Goal: Task Accomplishment & Management: Manage account settings

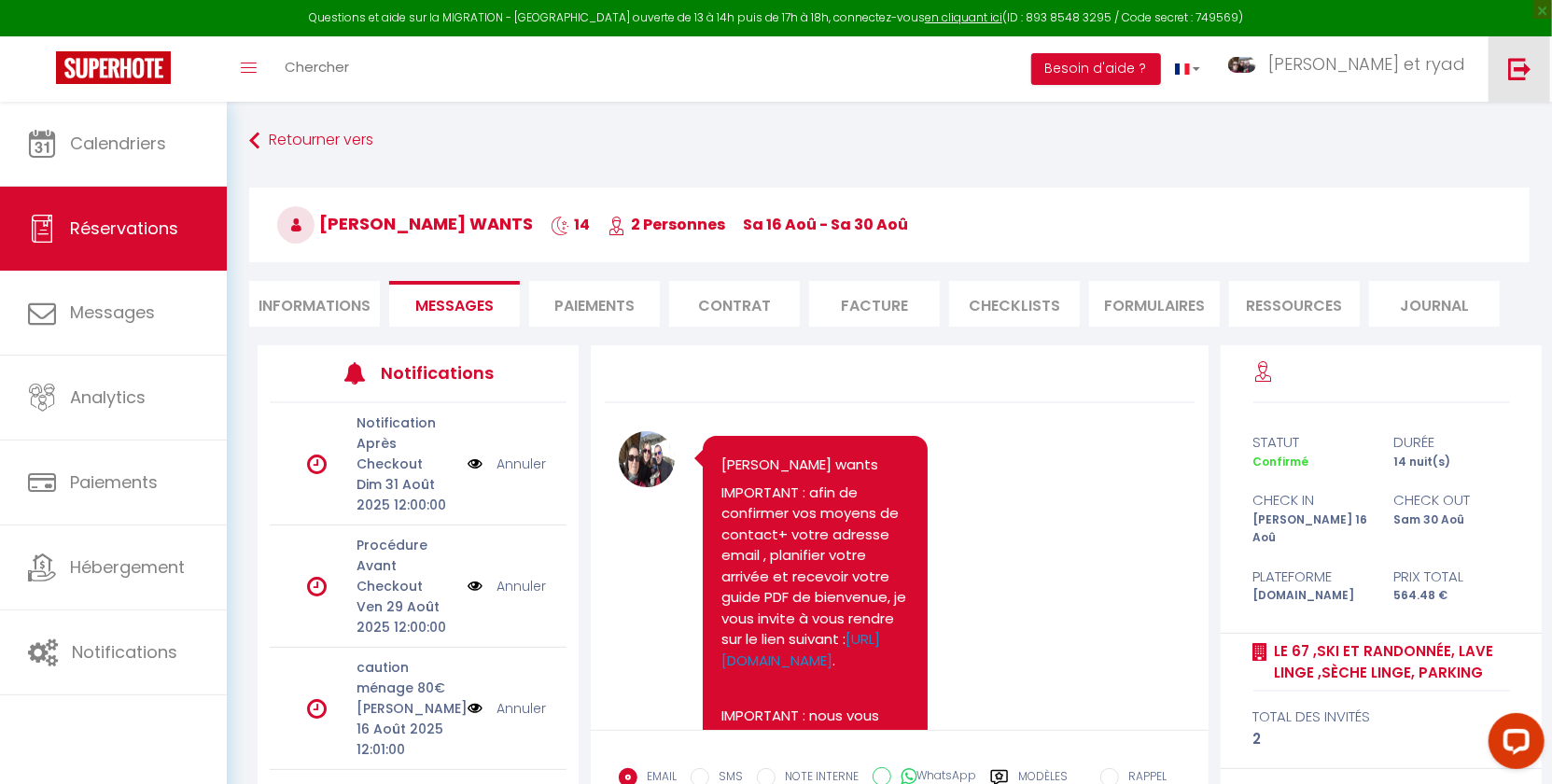
scroll to position [908, 0]
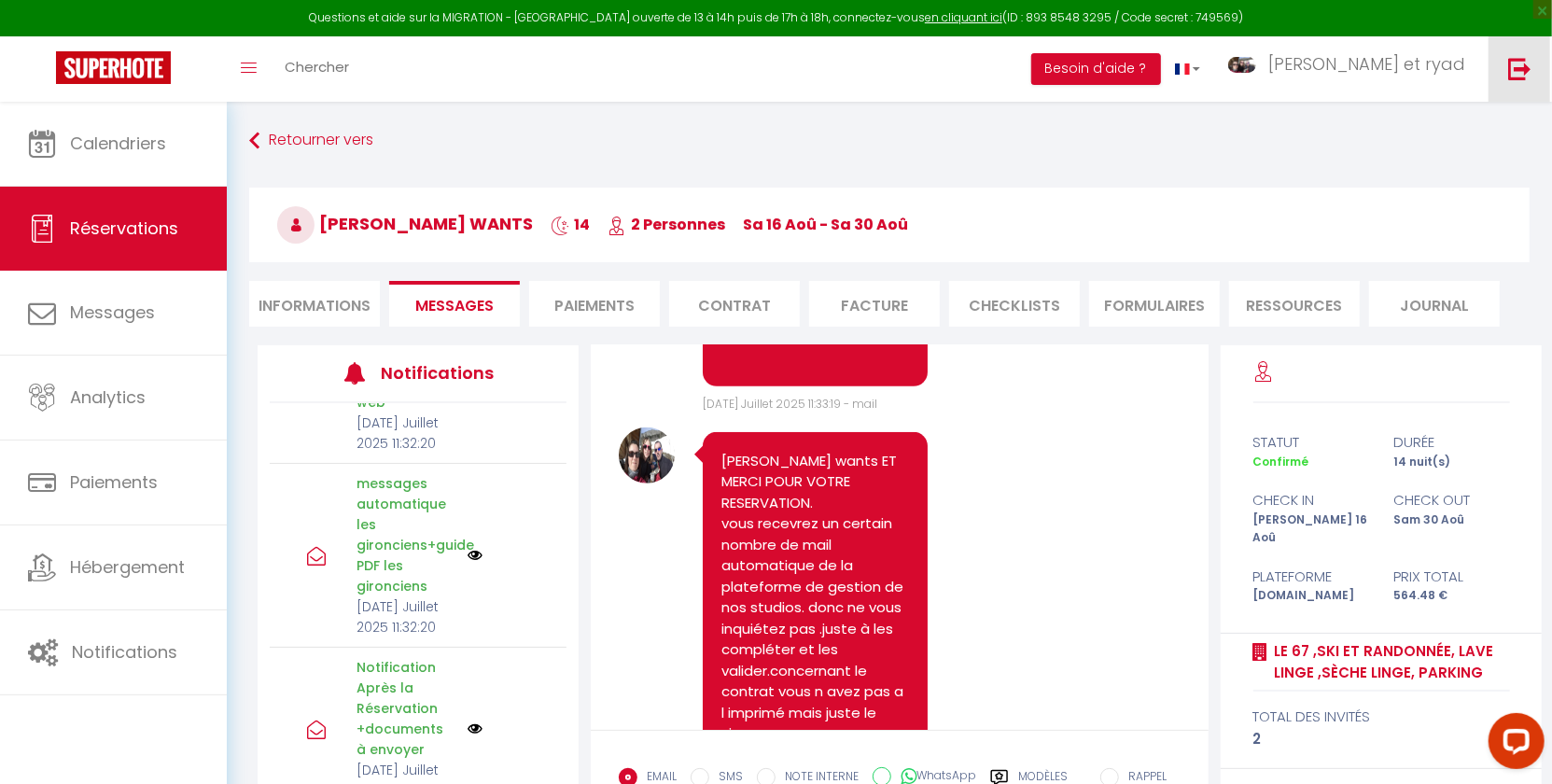
click at [1530, 72] on img at bounding box center [1520, 69] width 23 height 23
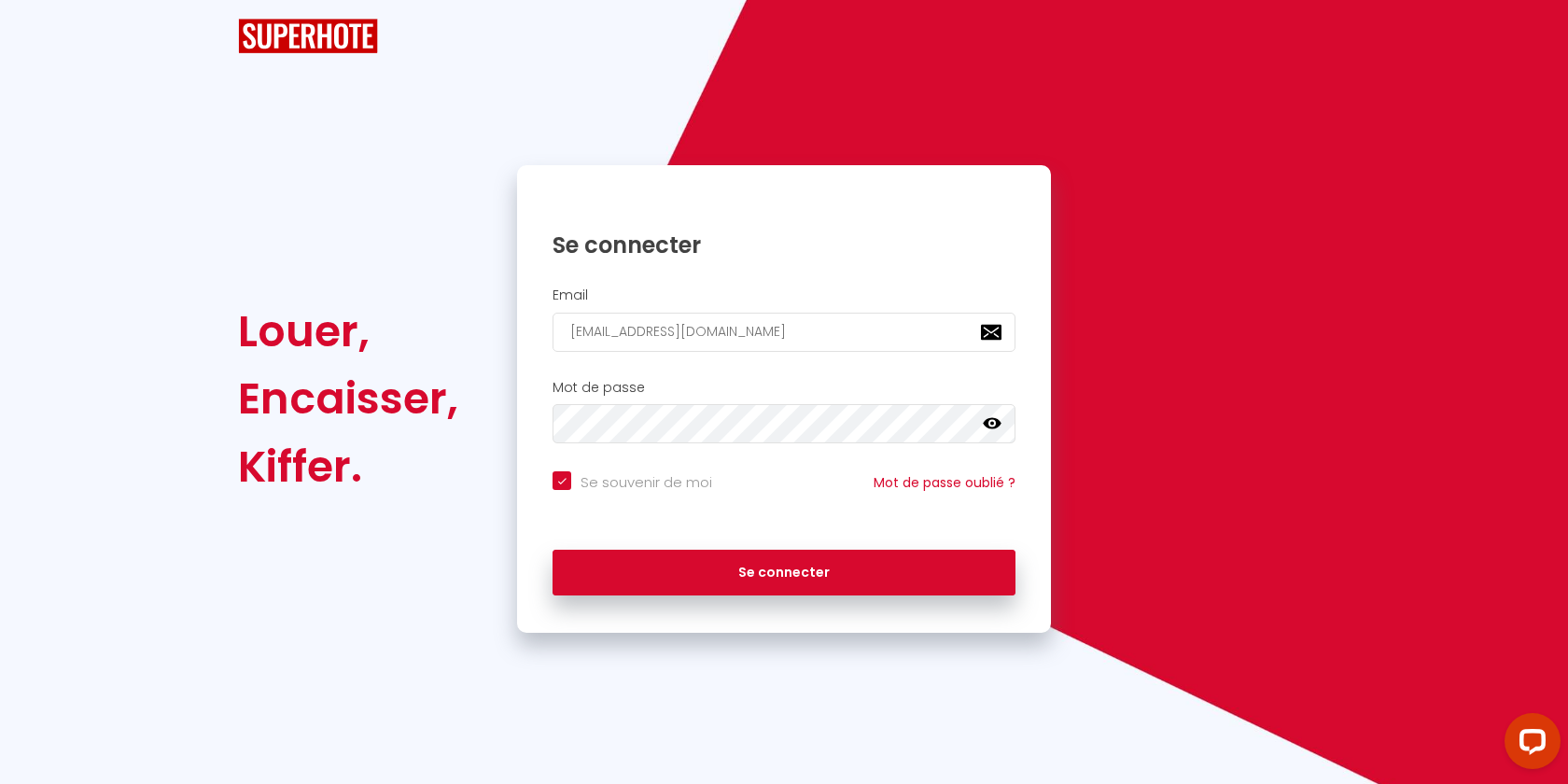
checkbox input "true"
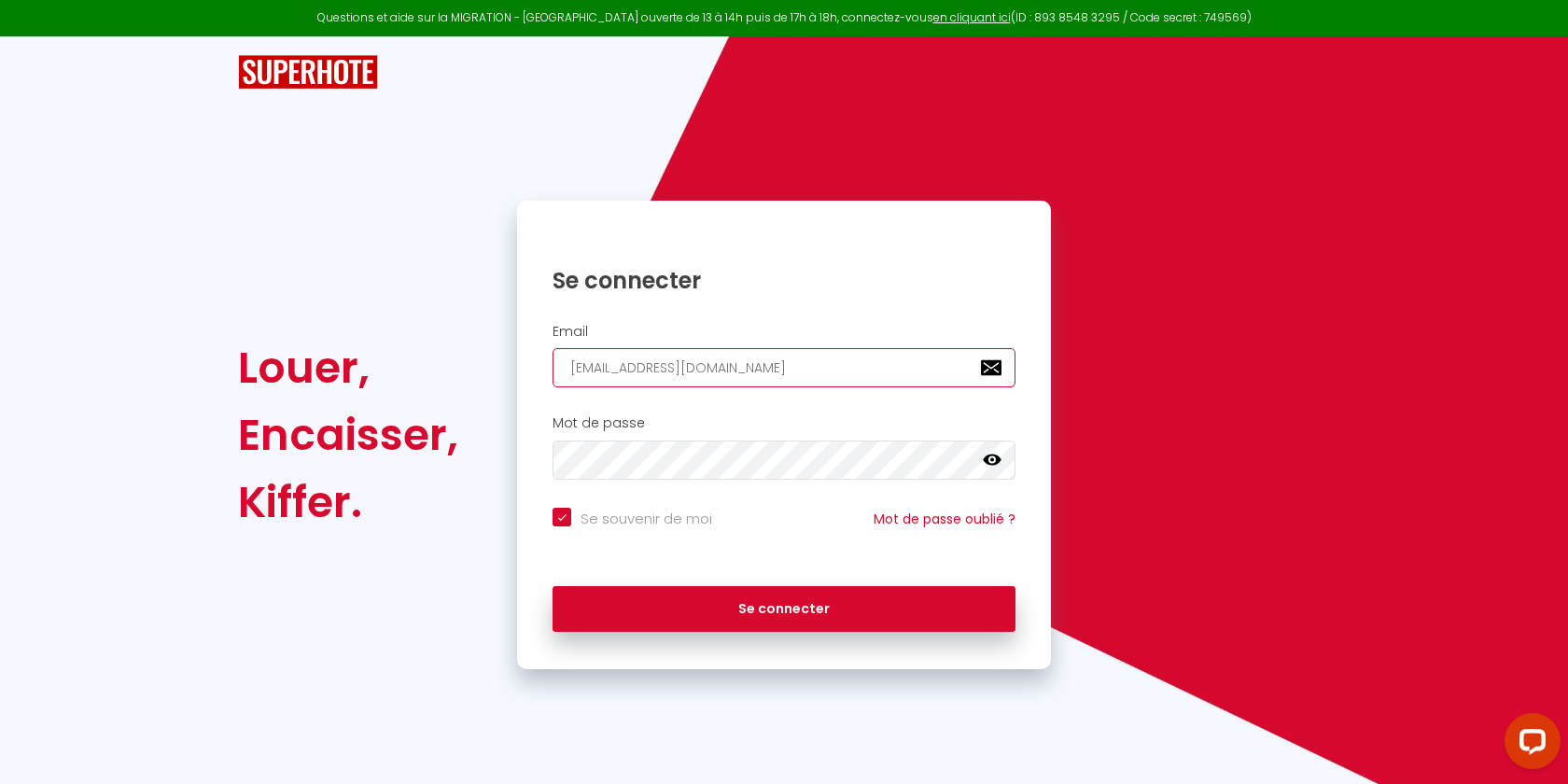
click at [743, 364] on input "[EMAIL_ADDRESS][DOMAIN_NAME]" at bounding box center [784, 367] width 463 height 39
paste input "[EMAIL_ADDRESS][DOMAIN_NAME]"
type input "[EMAIL_ADDRESS][DOMAIN_NAME]"
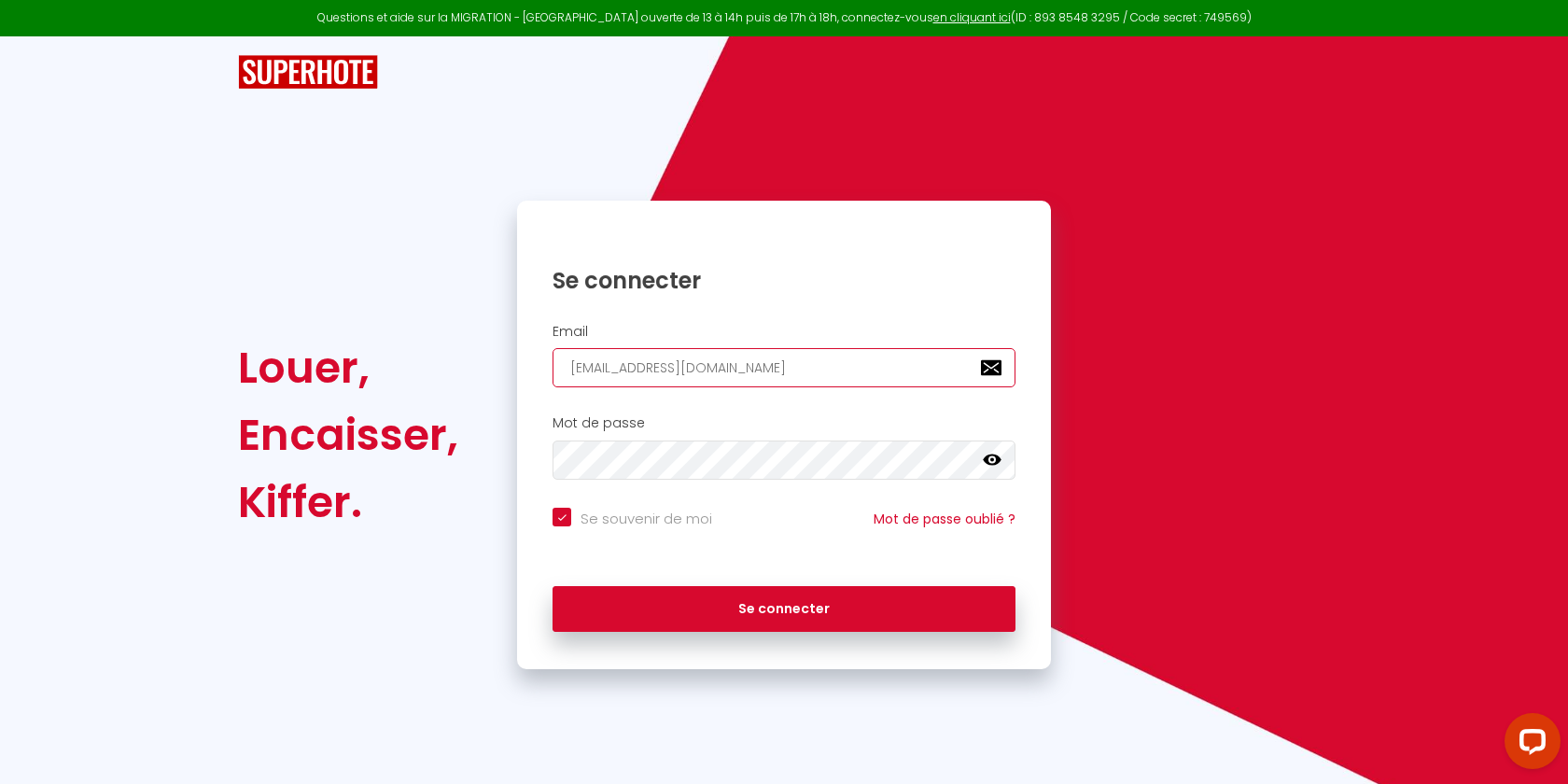
checkbox input "true"
type input "[EMAIL_ADDRESS][DOMAIN_NAME]"
click at [635, 629] on div "Se connecter" at bounding box center [784, 609] width 534 height 84
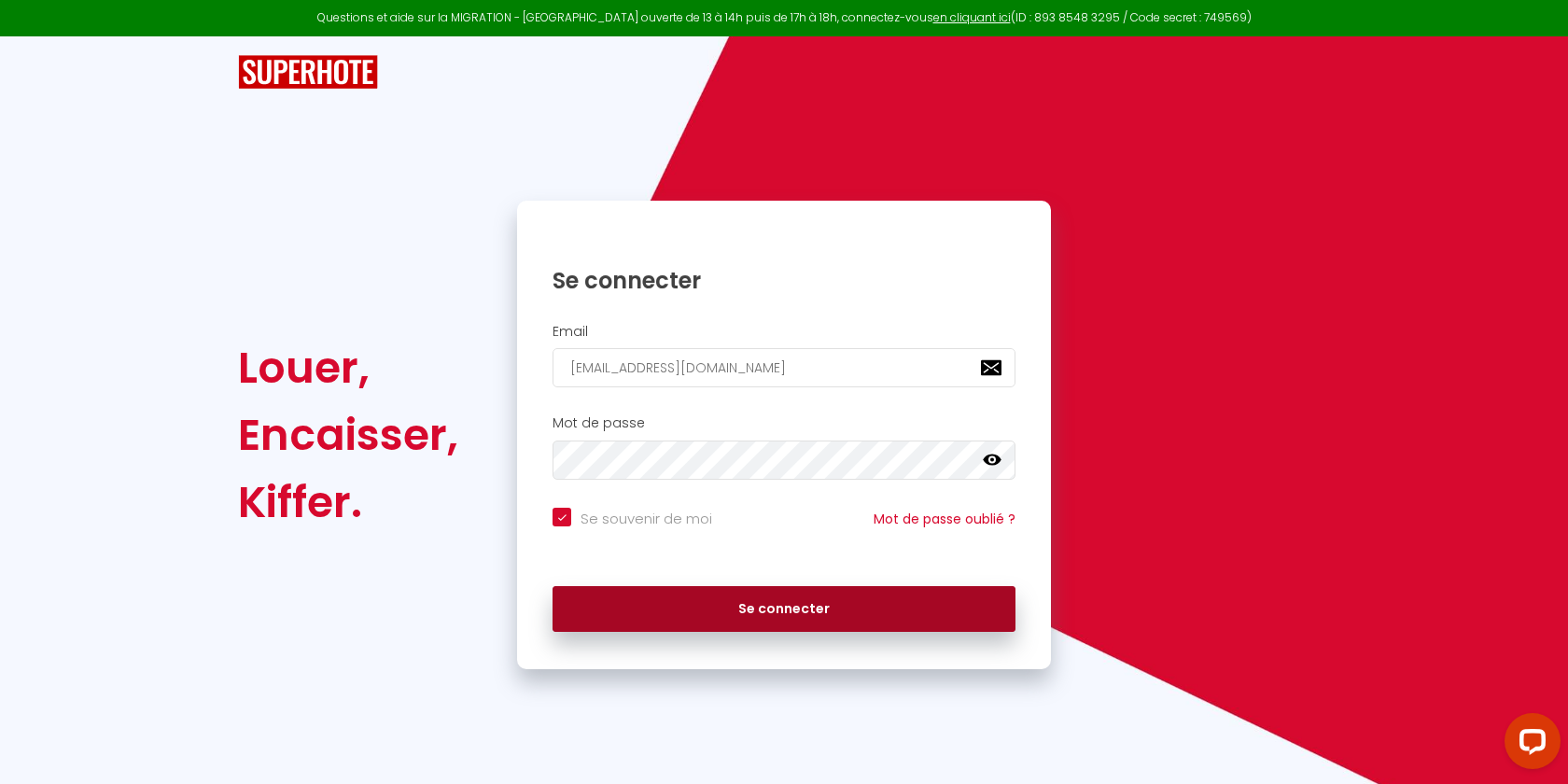
click at [644, 599] on button "Se connecter" at bounding box center [784, 608] width 463 height 47
checkbox input "true"
